Goal: Task Accomplishment & Management: Use online tool/utility

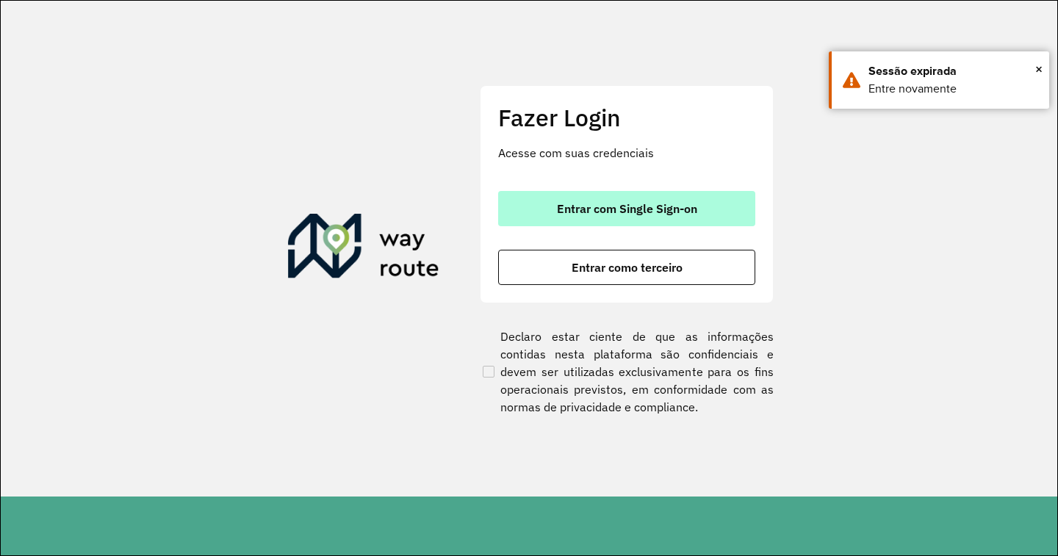
click at [596, 212] on span "Entrar com Single Sign-on" at bounding box center [627, 209] width 140 height 12
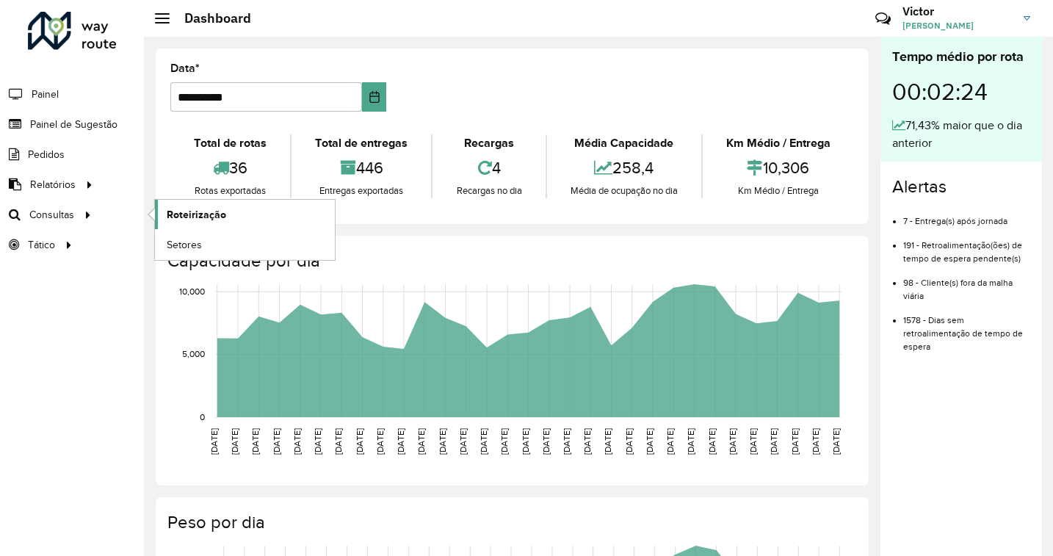
click at [229, 217] on link "Roteirização" at bounding box center [245, 214] width 180 height 29
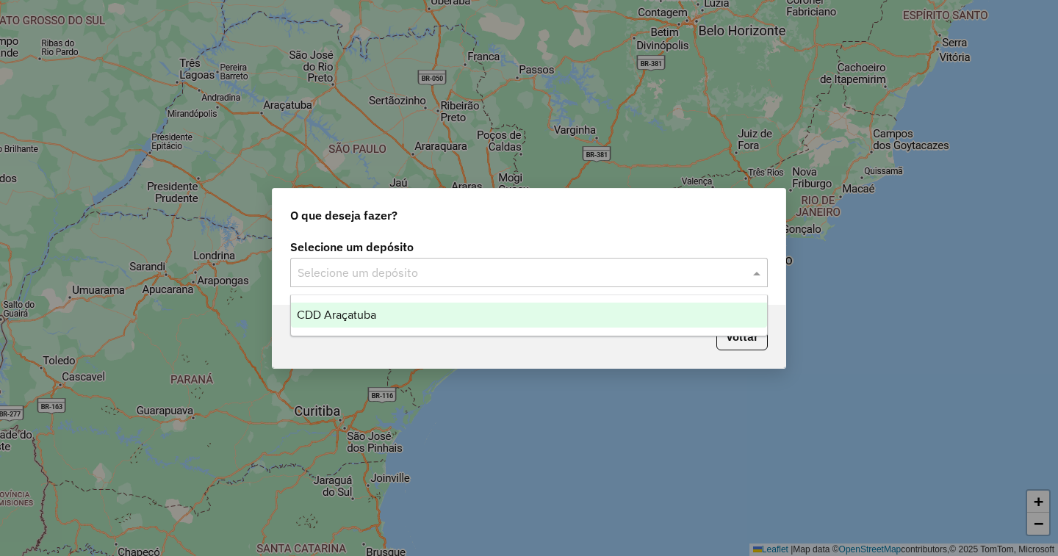
click at [544, 272] on input "text" at bounding box center [513, 273] width 433 height 18
click at [374, 309] on span "CDD Araçatuba" at bounding box center [336, 314] width 79 height 12
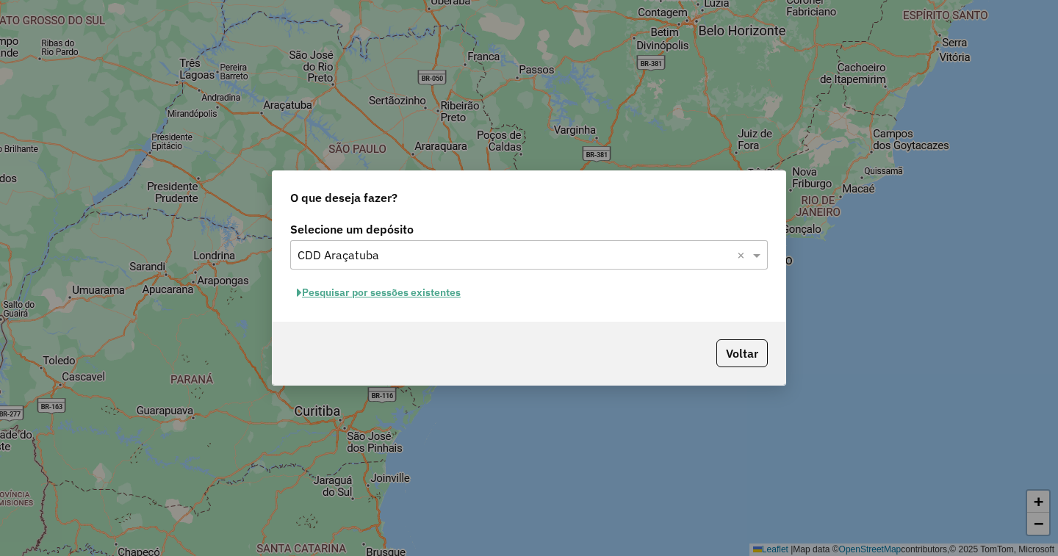
click at [422, 294] on button "Pesquisar por sessões existentes" at bounding box center [378, 292] width 177 height 23
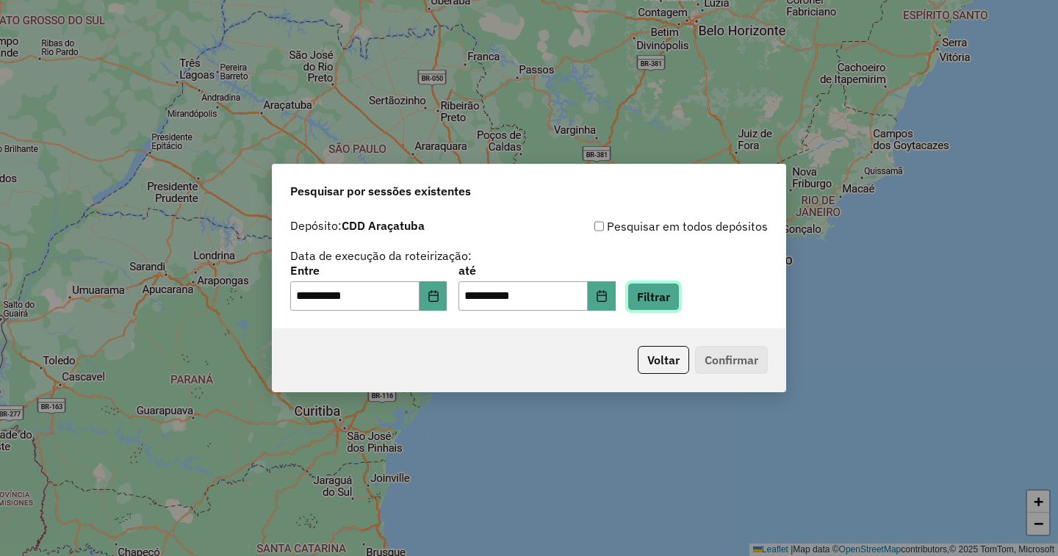
click at [679, 306] on button "Filtrar" at bounding box center [653, 297] width 52 height 28
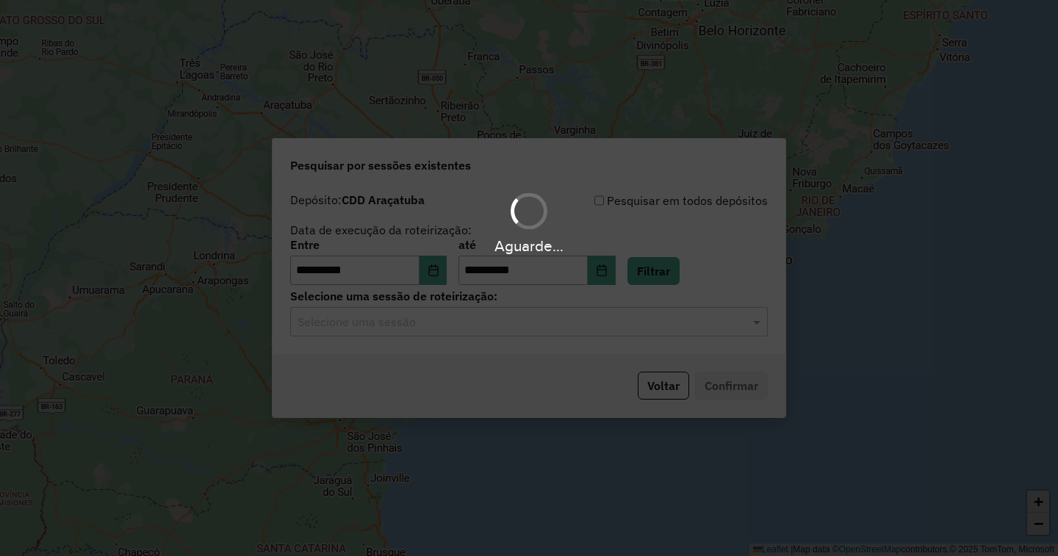
click at [413, 322] on input "text" at bounding box center [513, 323] width 433 height 18
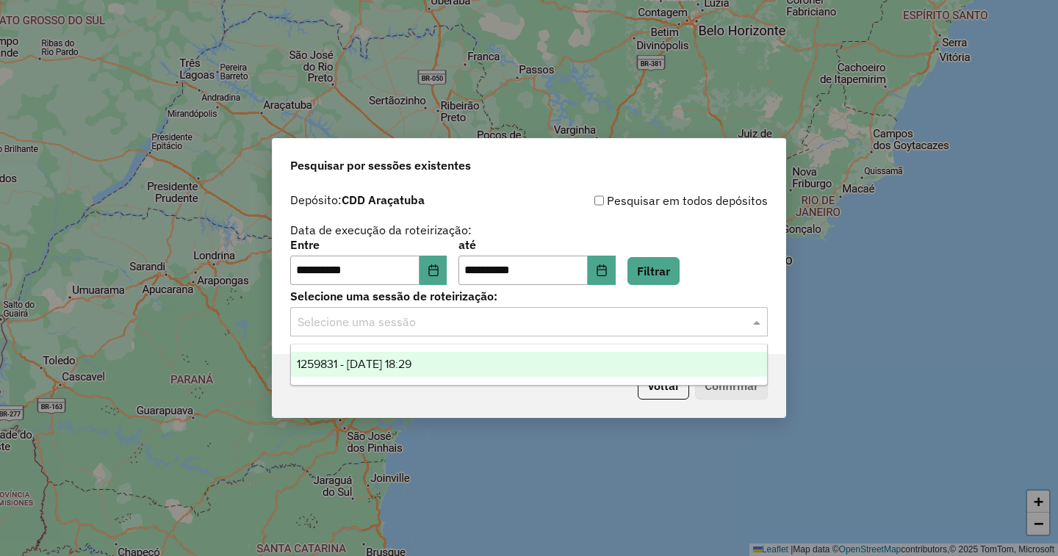
click at [396, 366] on span "1259831 - 05/09/2025 18:29" at bounding box center [354, 364] width 115 height 12
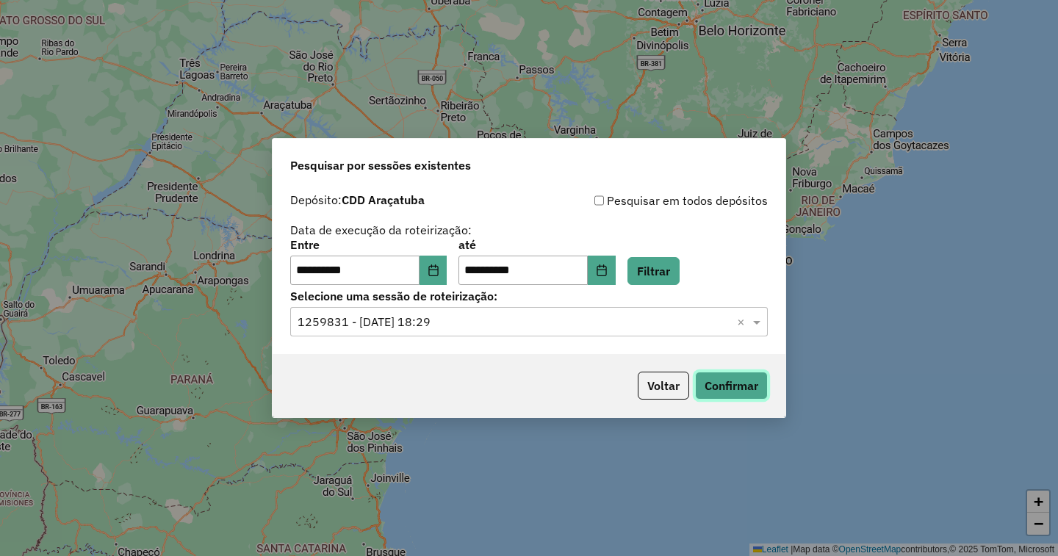
click at [717, 391] on button "Confirmar" at bounding box center [731, 386] width 73 height 28
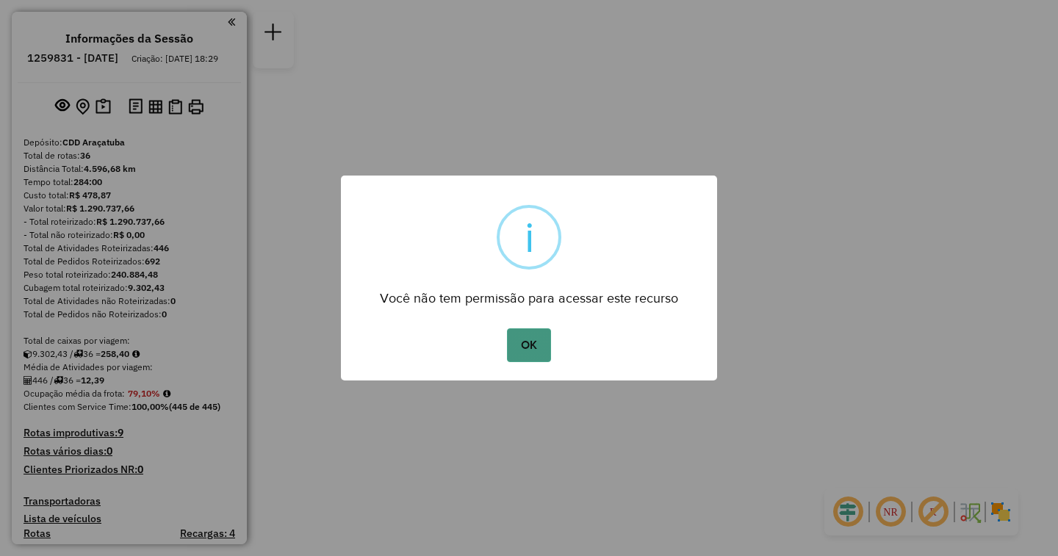
click at [521, 333] on button "OK" at bounding box center [528, 345] width 43 height 34
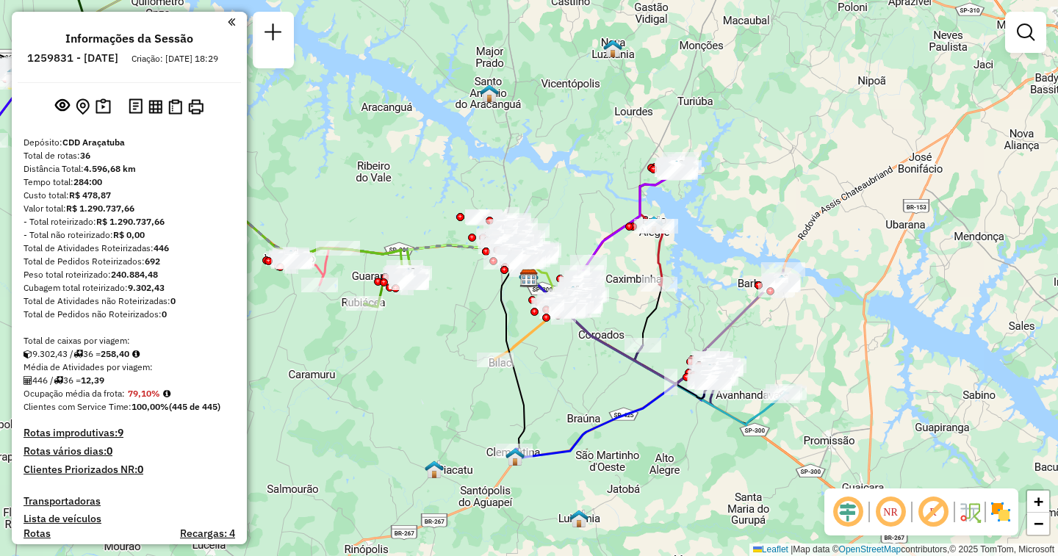
scroll to position [690, 0]
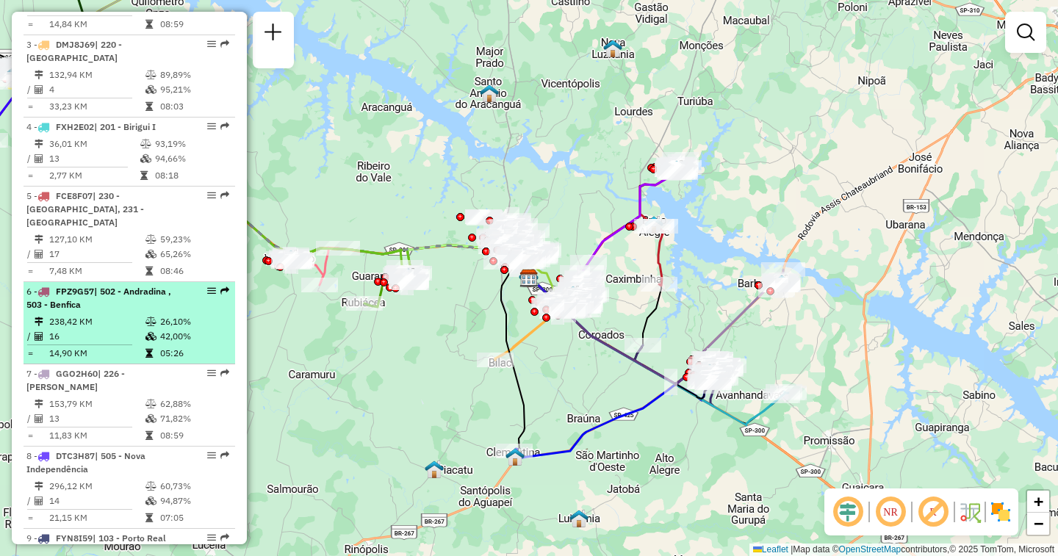
select select "**********"
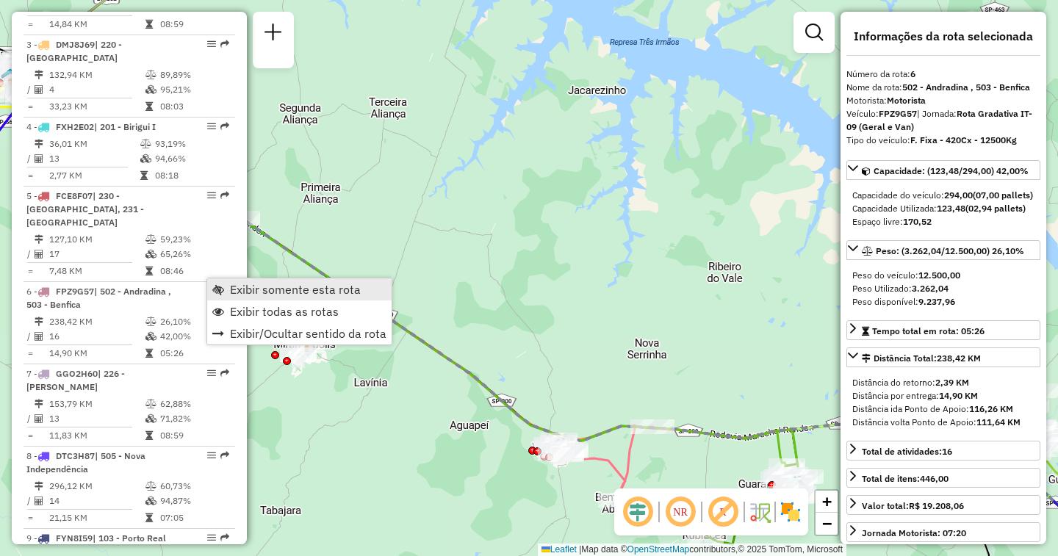
click at [275, 284] on span "Exibir somente esta rota" at bounding box center [295, 289] width 131 height 12
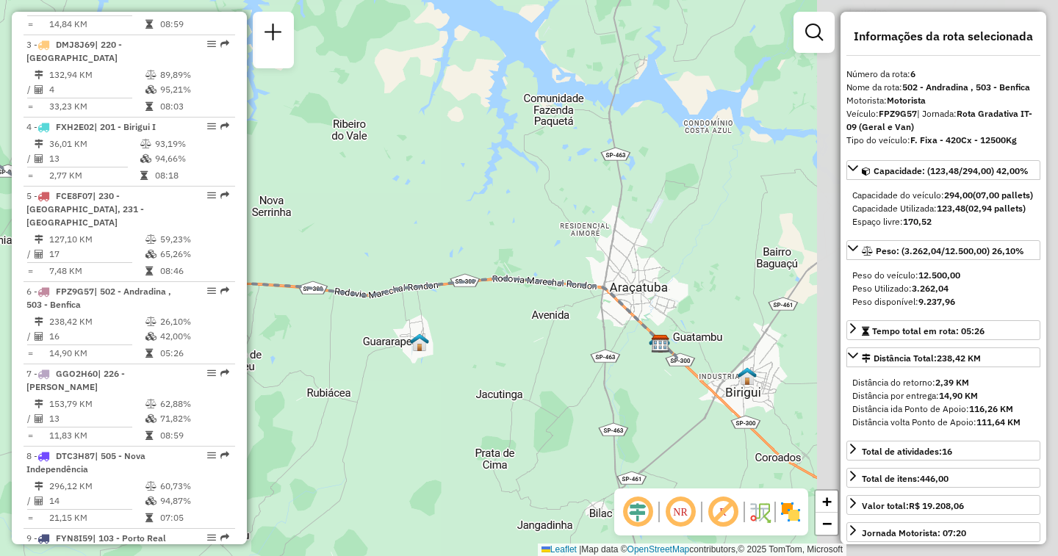
drag, startPoint x: 698, startPoint y: 357, endPoint x: 322, endPoint y: 214, distance: 401.4
click at [322, 214] on div "Janela de atendimento Grade de atendimento Capacidade Transportadoras Veículos …" at bounding box center [529, 278] width 1058 height 556
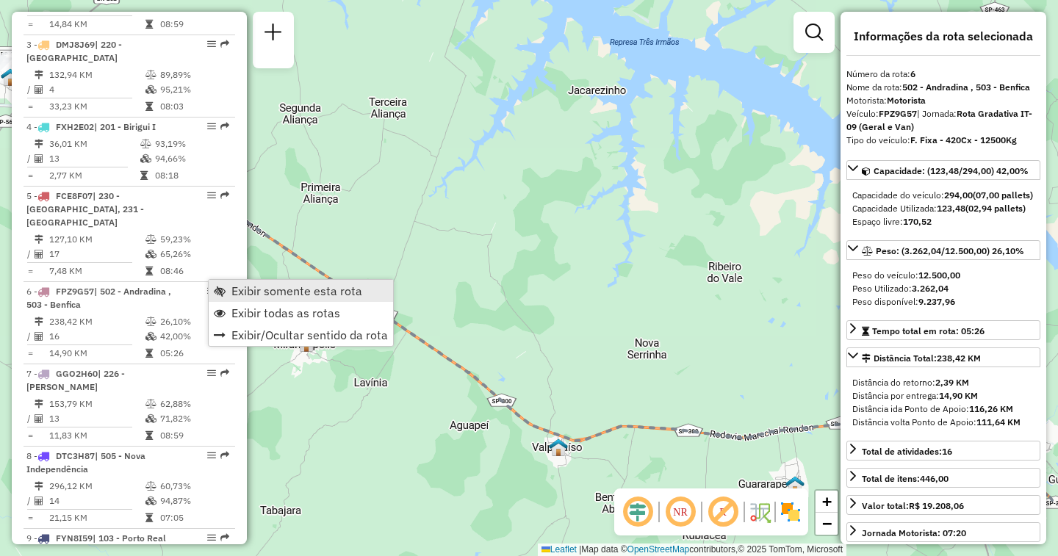
click at [259, 291] on span "Exibir somente esta rota" at bounding box center [296, 291] width 131 height 12
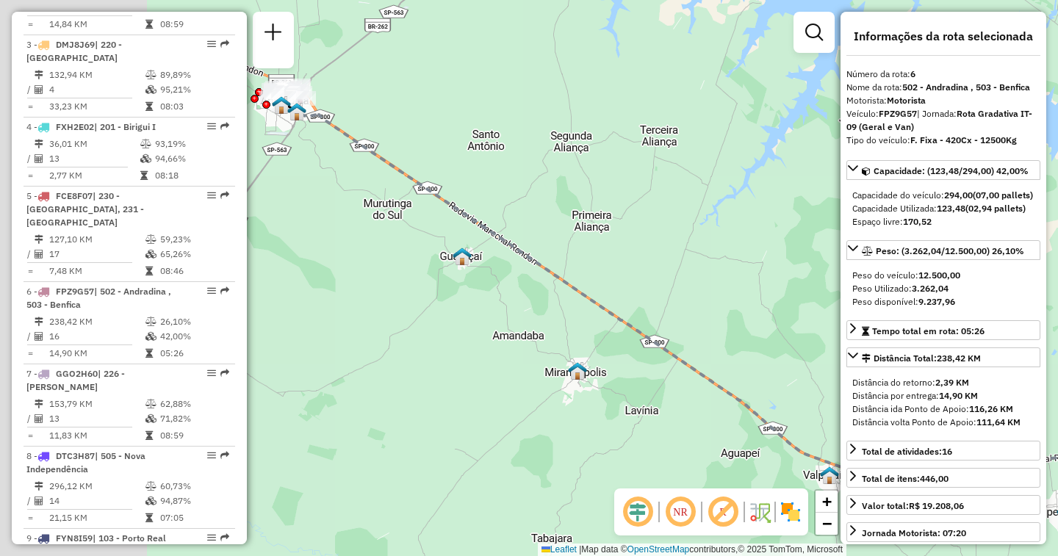
drag, startPoint x: 314, startPoint y: 276, endPoint x: 625, endPoint y: 311, distance: 312.6
click at [625, 311] on icon at bounding box center [810, 320] width 1026 height 416
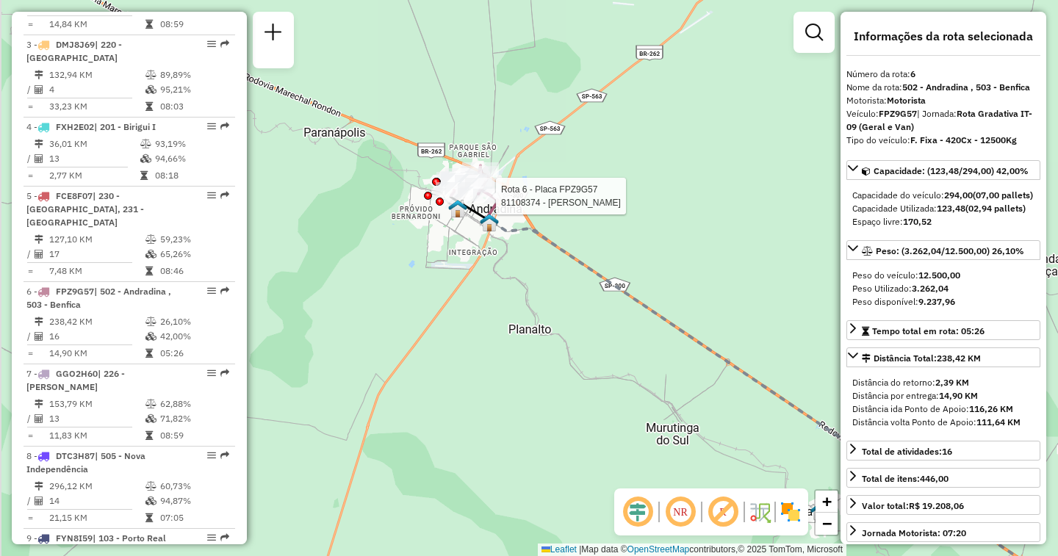
drag, startPoint x: 310, startPoint y: 115, endPoint x: 475, endPoint y: 206, distance: 188.3
click at [475, 203] on div at bounding box center [491, 196] width 37 height 15
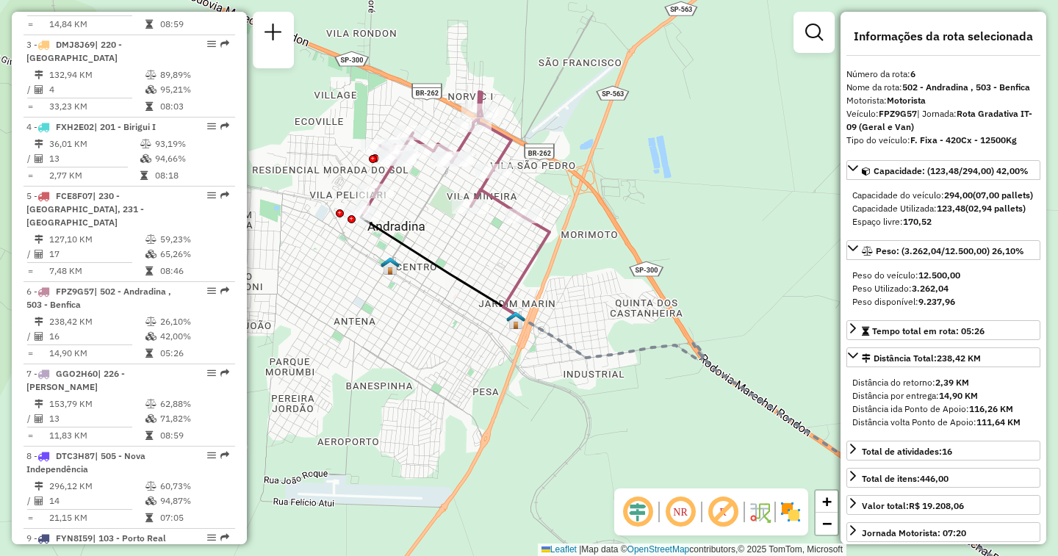
scroll to position [1378, 0]
